Goal: Task Accomplishment & Management: Use online tool/utility

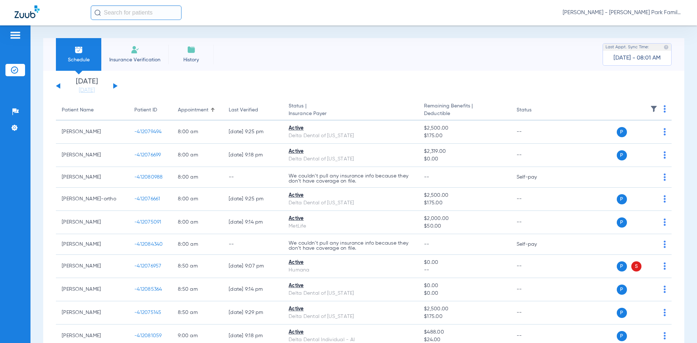
click at [114, 87] on button at bounding box center [115, 85] width 4 height 5
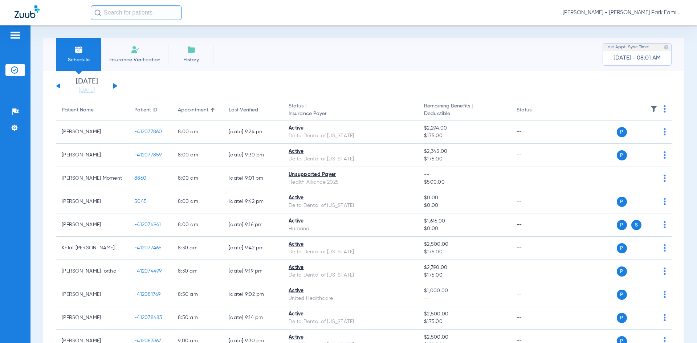
click at [650, 111] on img at bounding box center [653, 108] width 7 height 7
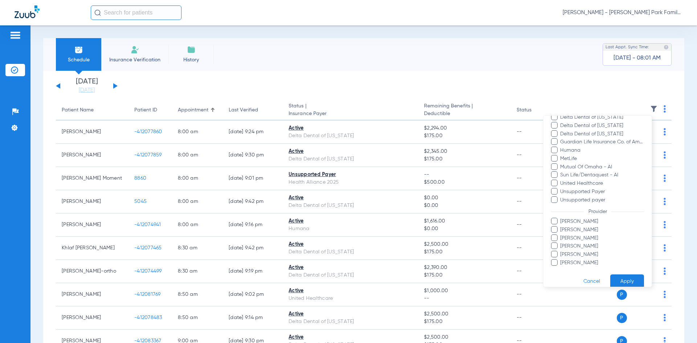
scroll to position [118, 0]
click at [556, 244] on span at bounding box center [554, 245] width 7 height 7
click at [561, 250] on input "[PERSON_NAME]" at bounding box center [561, 250] width 0 height 0
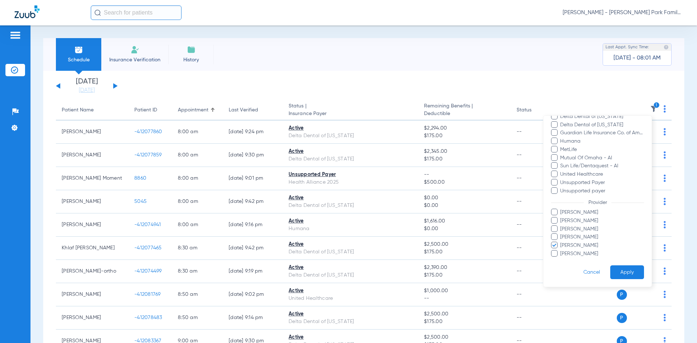
click at [556, 223] on span at bounding box center [554, 220] width 7 height 7
click at [561, 226] on input "[PERSON_NAME]" at bounding box center [561, 226] width 0 height 0
click at [621, 275] on button "Apply" at bounding box center [627, 272] width 34 height 14
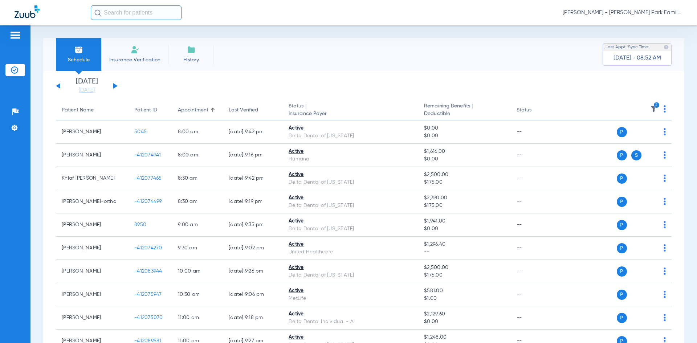
click at [118, 55] on li "Insurance Verification" at bounding box center [134, 54] width 67 height 33
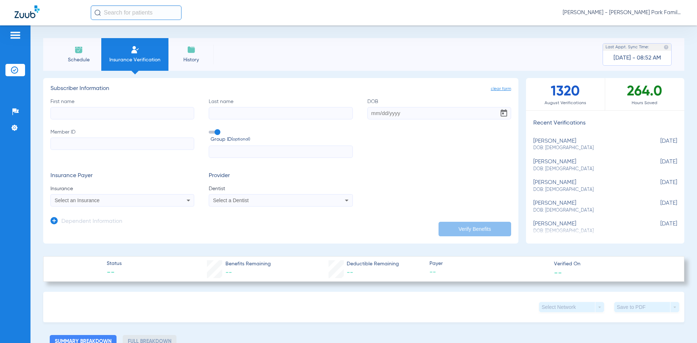
click at [97, 117] on input "First name" at bounding box center [122, 113] width 144 height 12
